Goal: Task Accomplishment & Management: Manage account settings

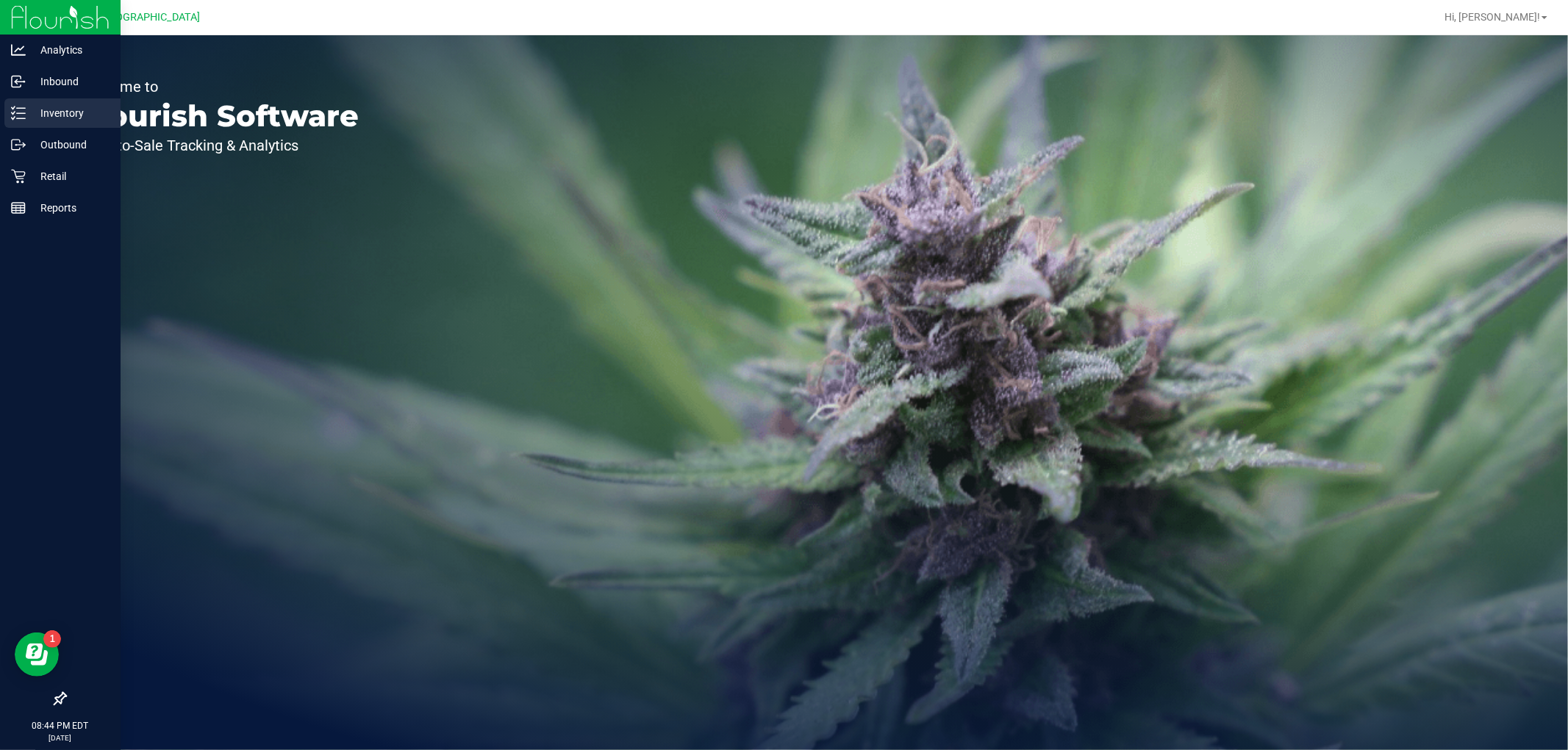
click at [55, 104] on p "Inventory" at bounding box center [70, 113] width 89 height 17
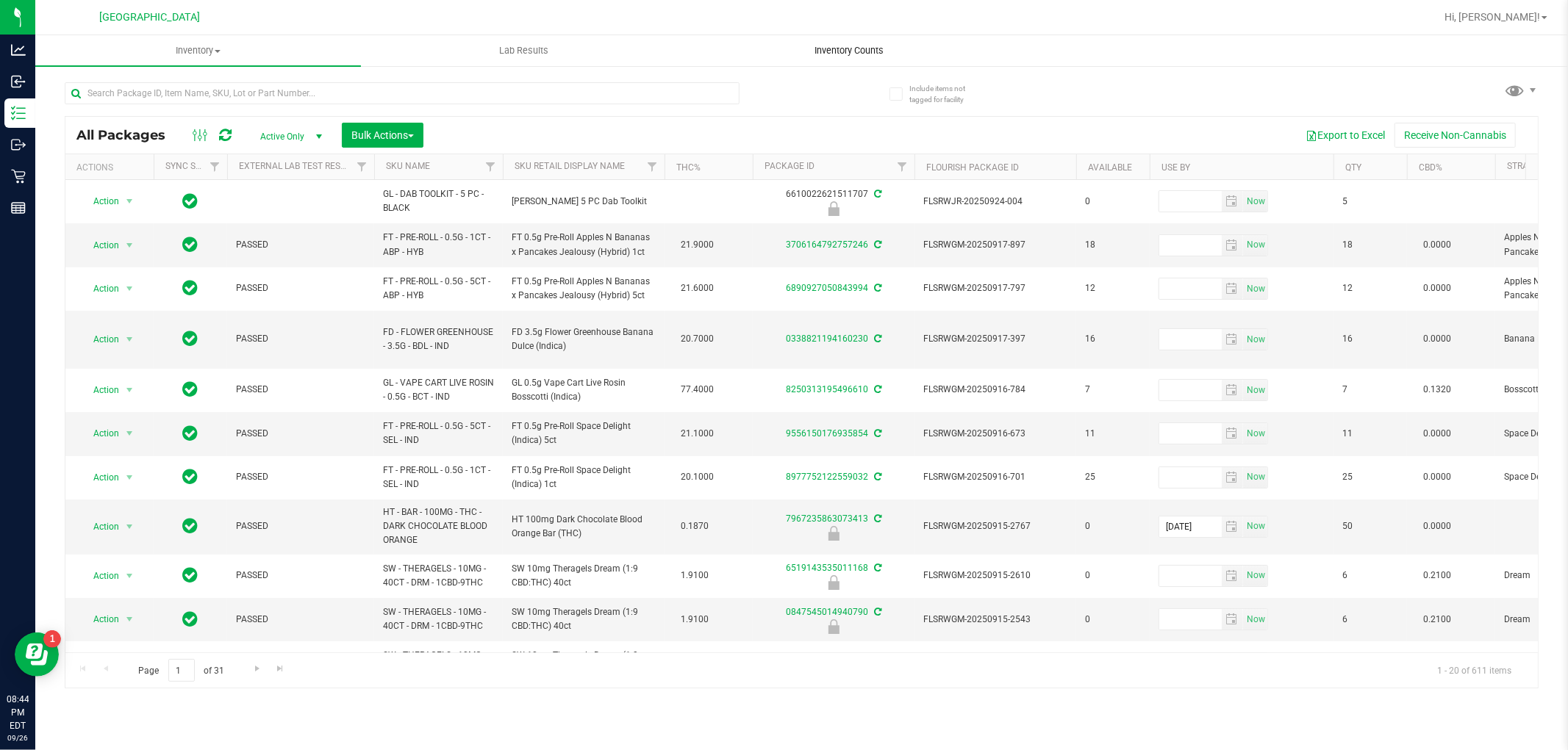
click at [832, 54] on span "Inventory Counts" at bounding box center [849, 50] width 109 height 13
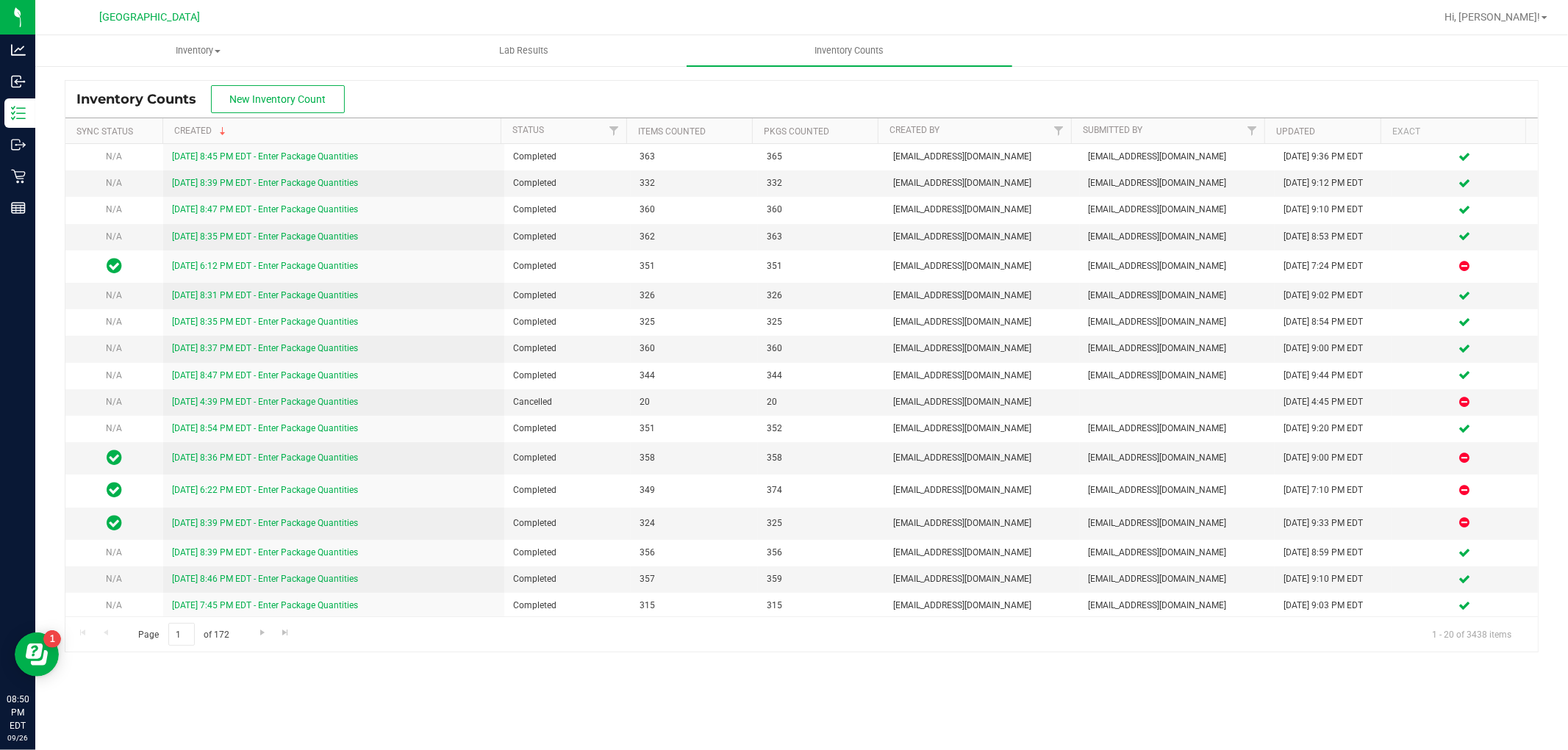
click at [1512, 25] on div "Hi, [PERSON_NAME]!" at bounding box center [1496, 17] width 115 height 26
click at [1515, 16] on span "Hi, [PERSON_NAME]!" at bounding box center [1492, 17] width 96 height 12
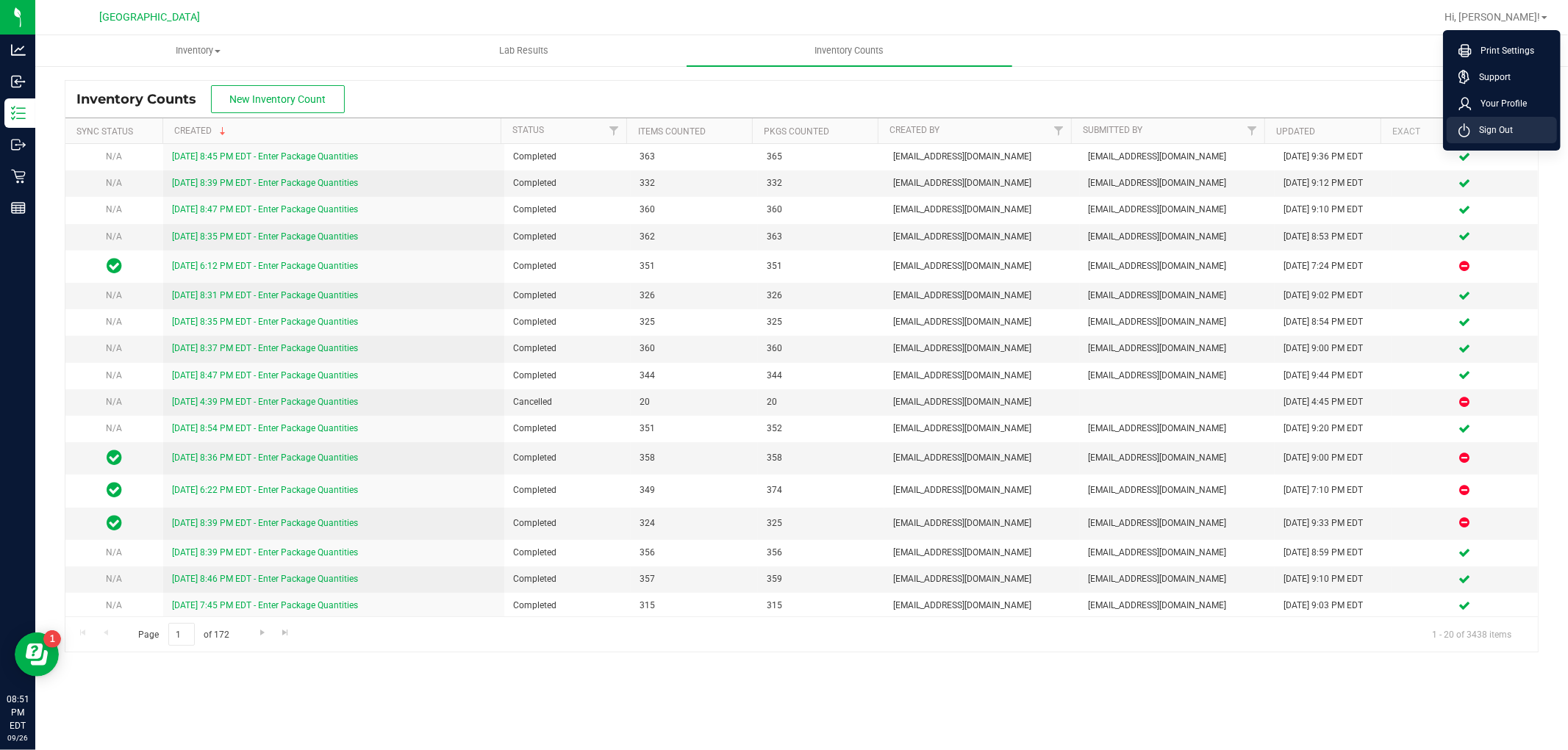
click at [1525, 141] on li "Sign Out" at bounding box center [1501, 130] width 110 height 26
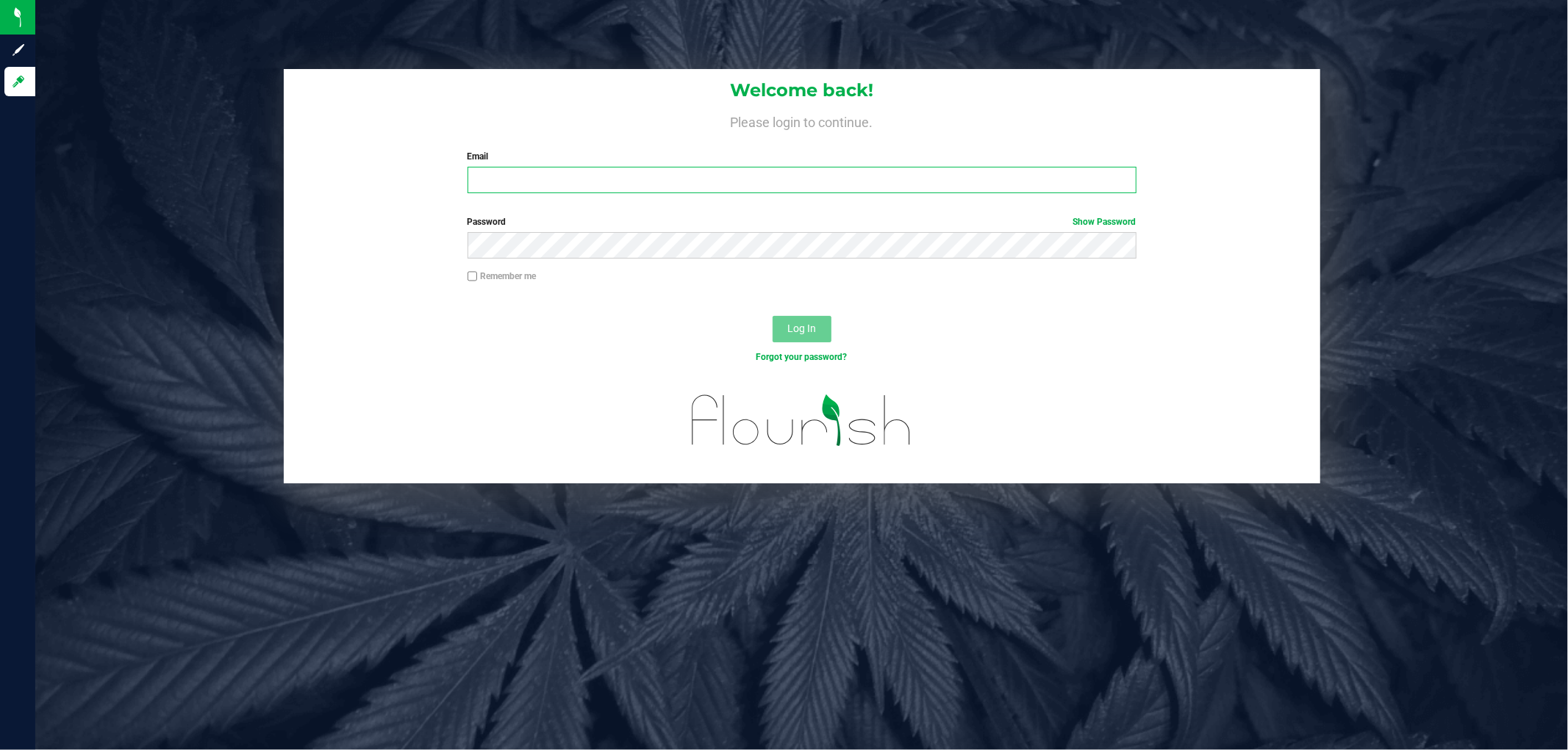
click at [1011, 185] on input "Email" at bounding box center [801, 180] width 669 height 26
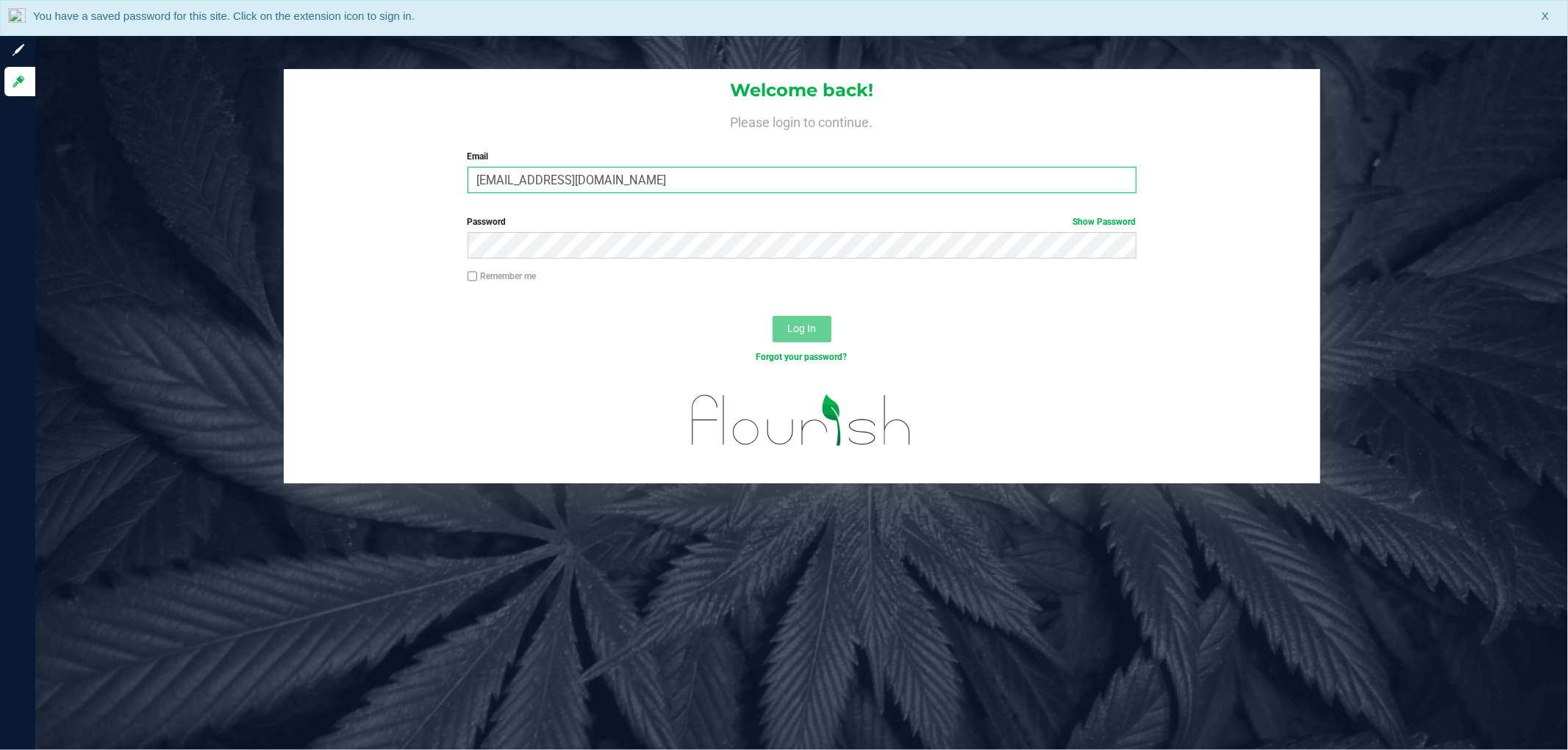
type input "[EMAIL_ADDRESS][DOMAIN_NAME]"
click at [773, 316] on button "Log In" at bounding box center [802, 329] width 59 height 26
